Goal: Complete application form

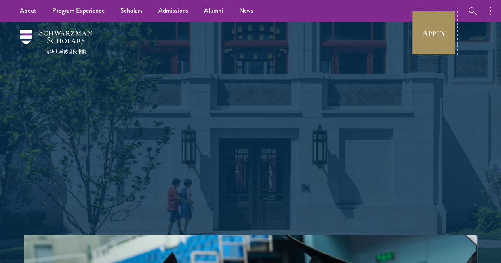
click at [439, 37] on link "Apply" at bounding box center [433, 33] width 44 height 44
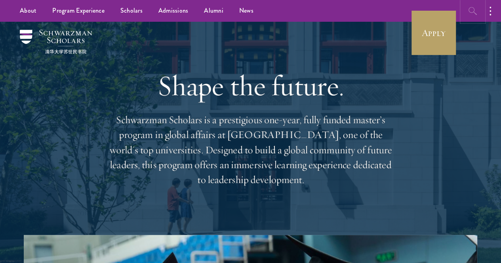
click at [483, 15] on button "button" at bounding box center [473, 11] width 22 height 22
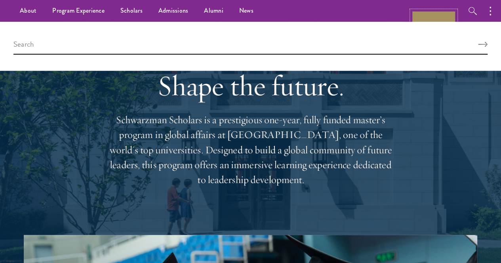
click at [439, 21] on link "Apply" at bounding box center [433, 33] width 44 height 44
